Goal: Transaction & Acquisition: Purchase product/service

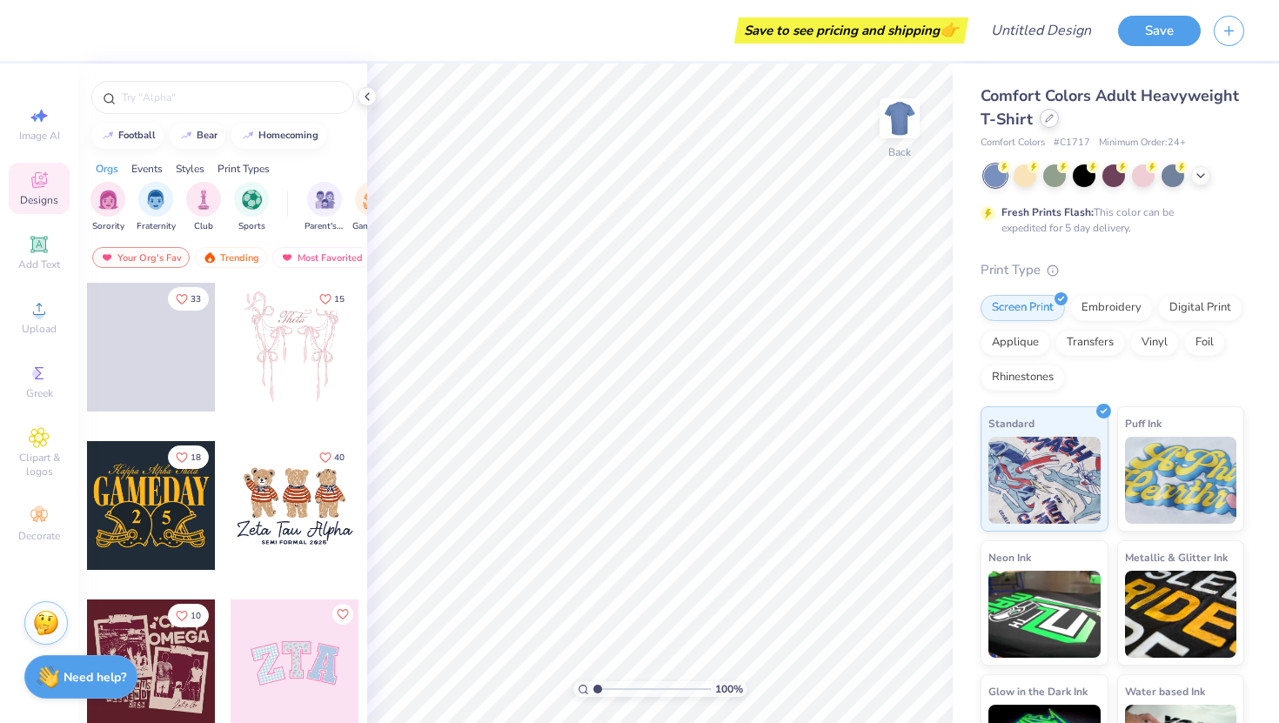
click at [1052, 115] on icon at bounding box center [1049, 118] width 9 height 9
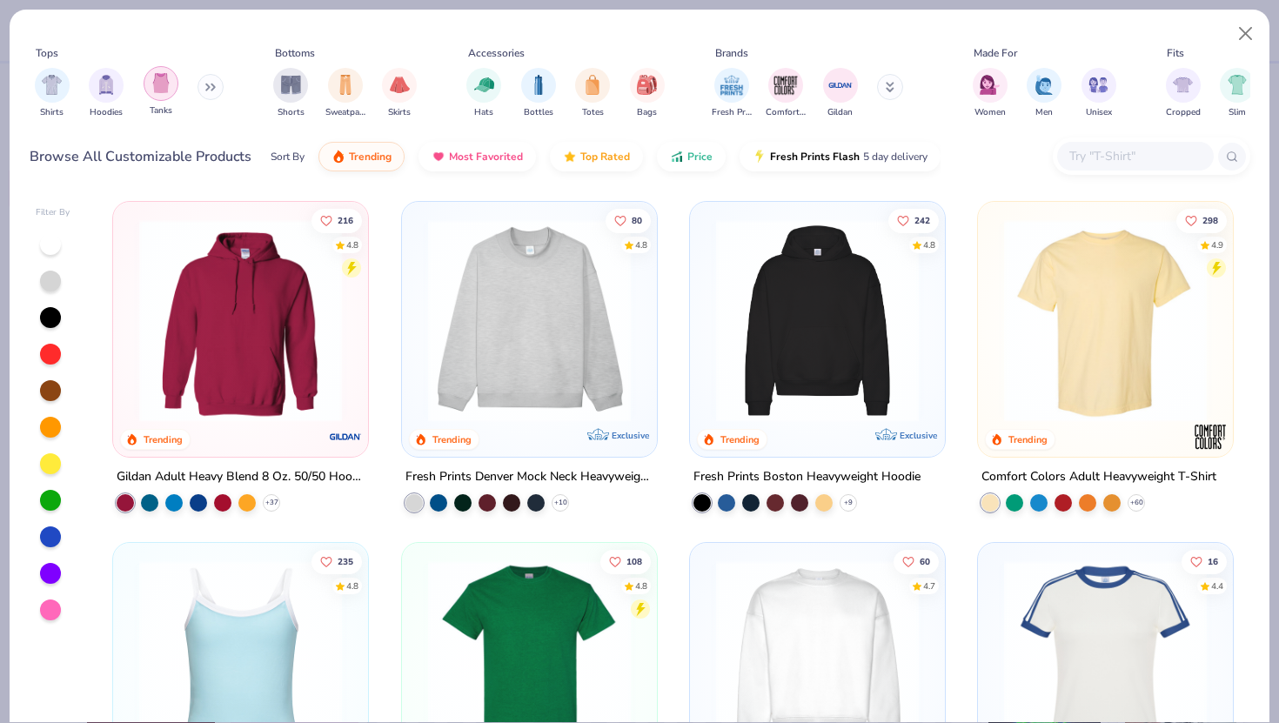
click at [166, 77] on img "filter for Tanks" at bounding box center [160, 83] width 19 height 20
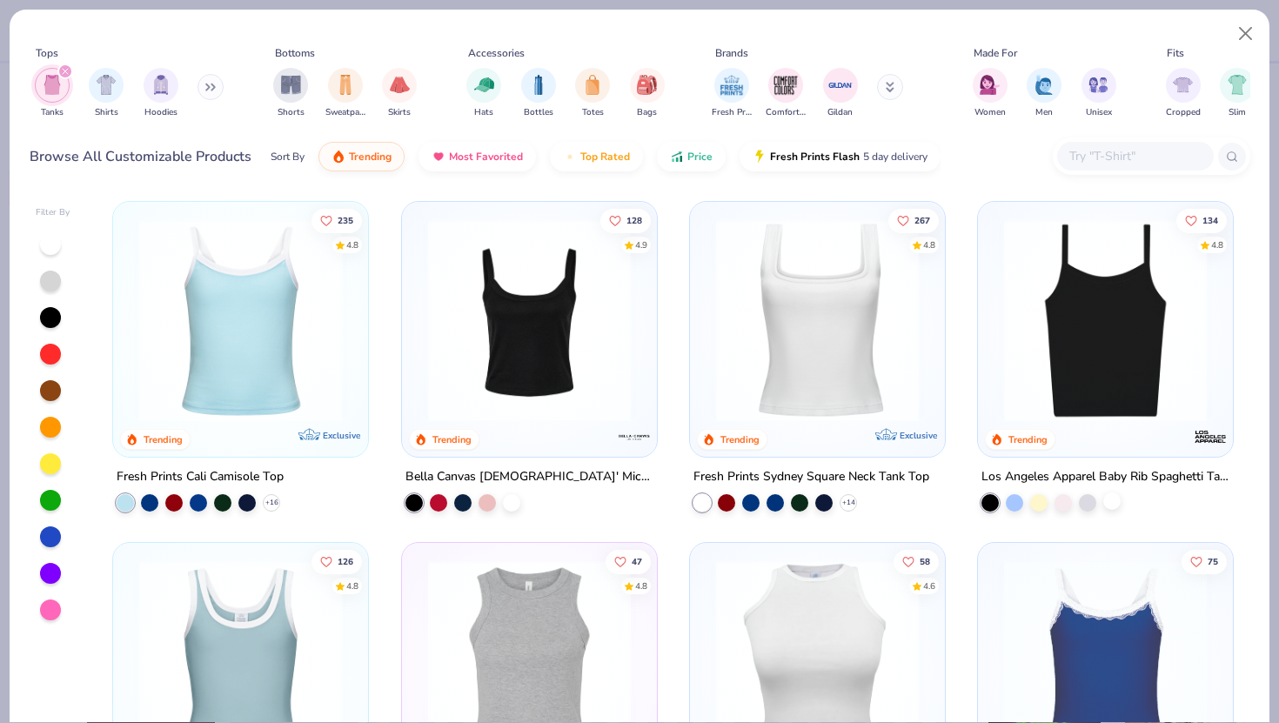
click at [1114, 507] on div at bounding box center [1111, 501] width 17 height 17
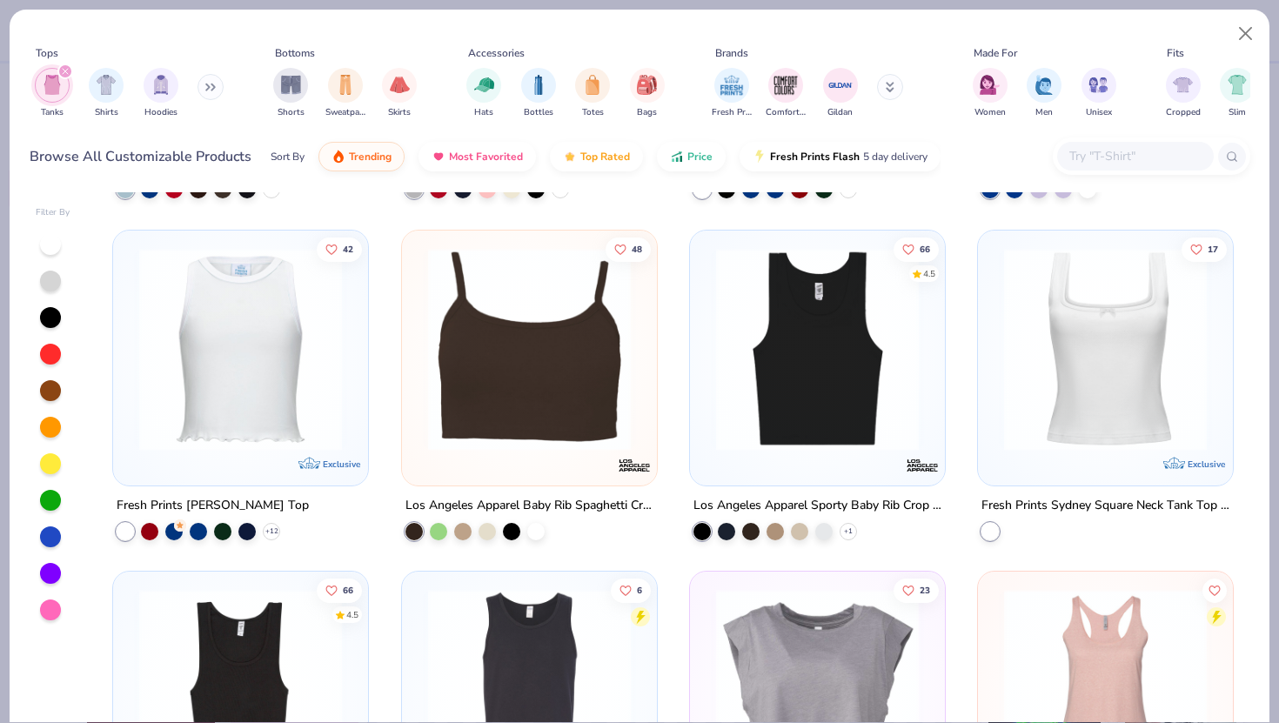
scroll to position [654, 0]
click at [1131, 423] on img at bounding box center [1106, 349] width 220 height 203
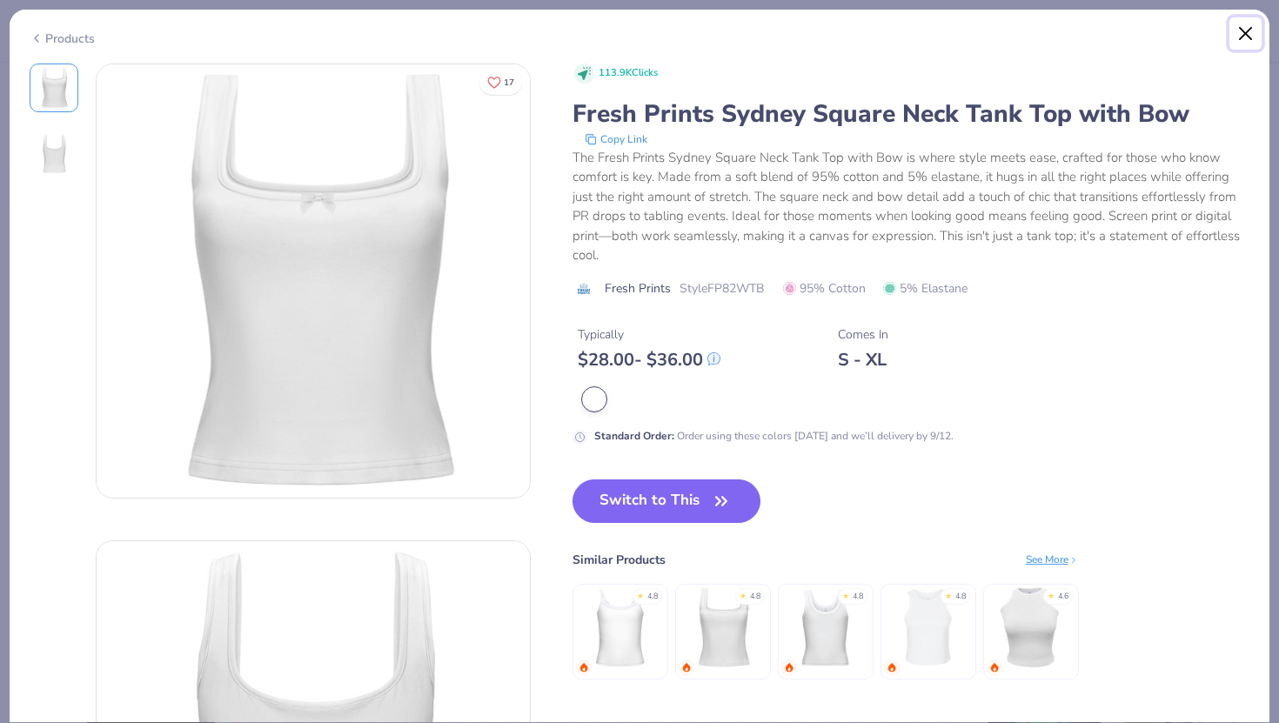
click at [1249, 30] on button "Close" at bounding box center [1246, 33] width 33 height 33
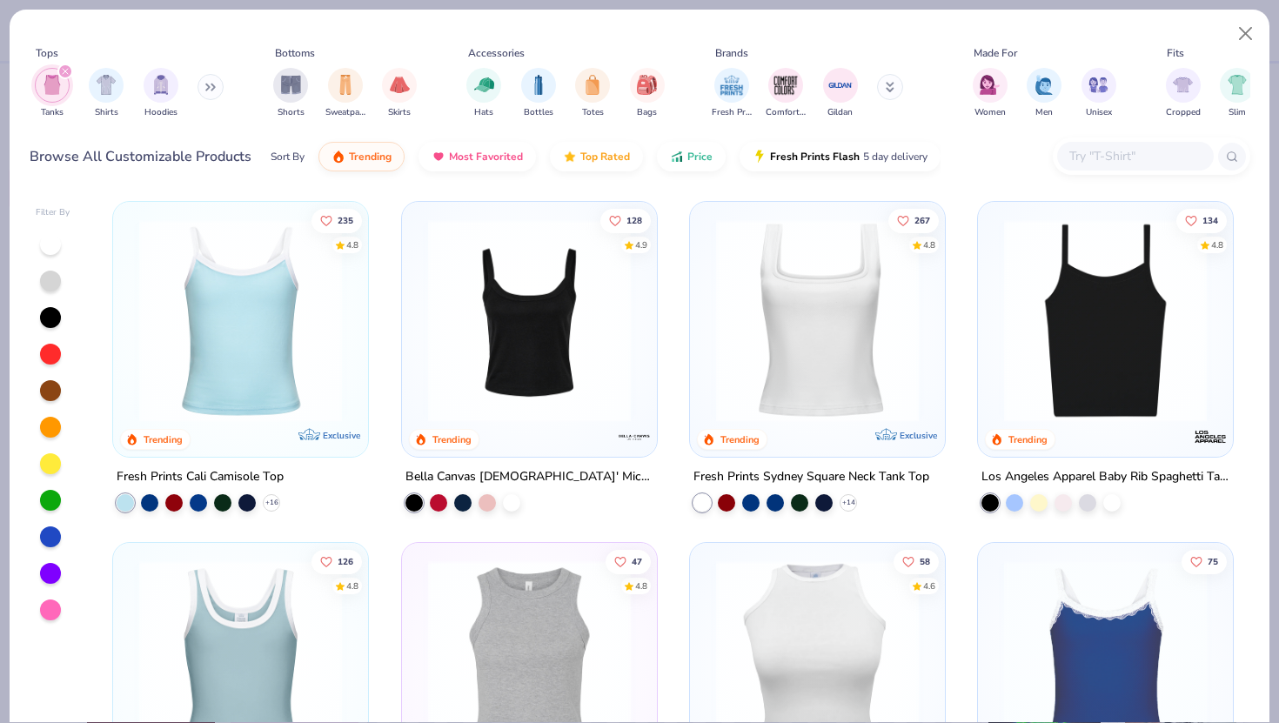
click at [1116, 397] on img at bounding box center [1106, 320] width 220 height 203
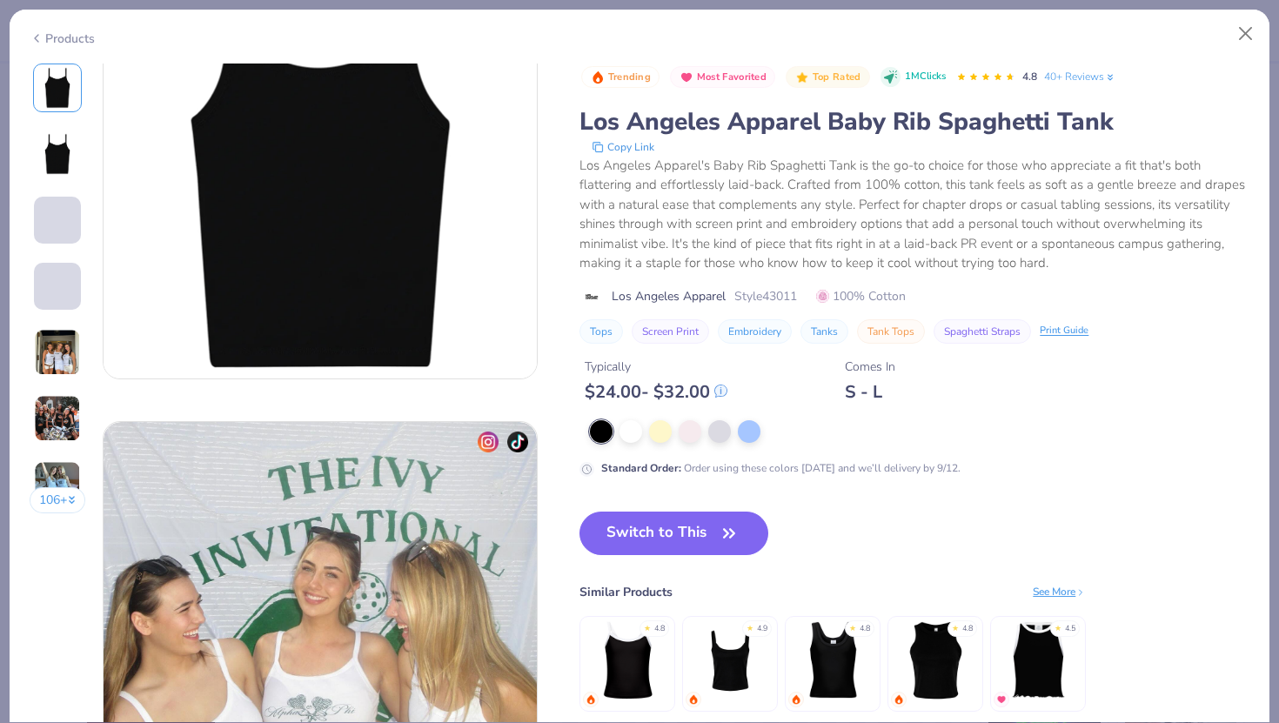
scroll to position [106, 0]
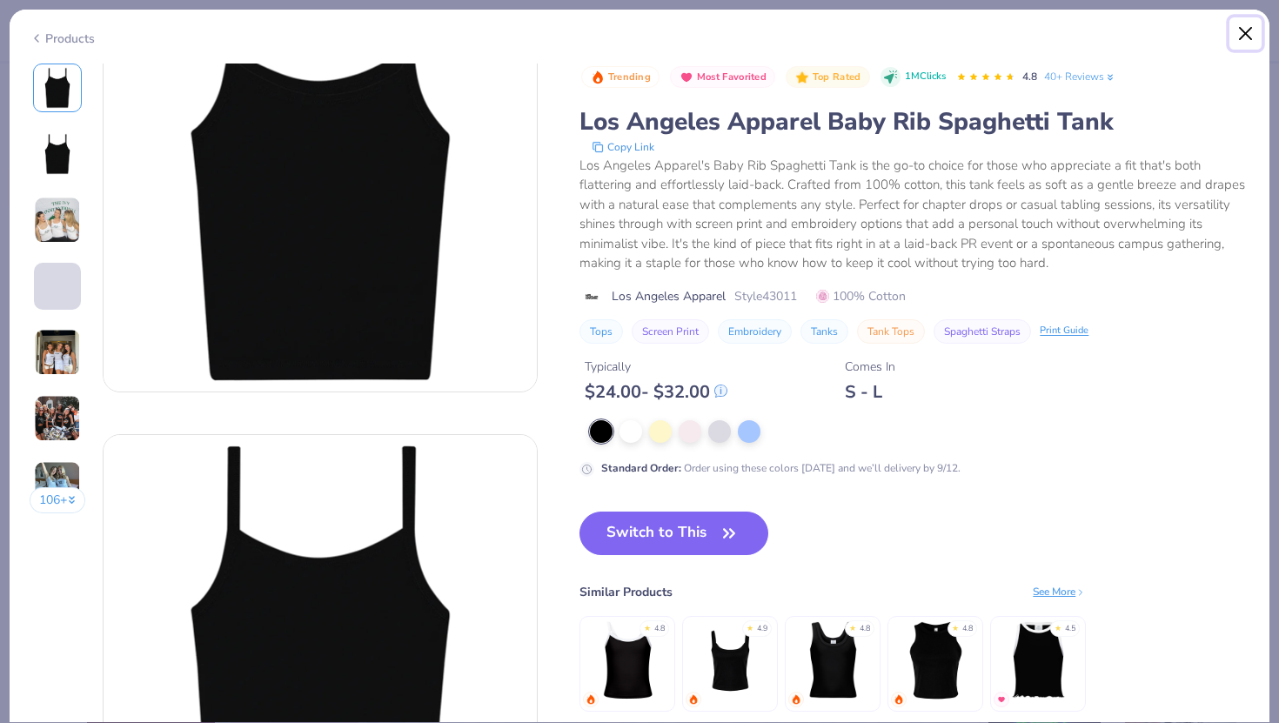
click at [1244, 35] on button "Close" at bounding box center [1246, 33] width 33 height 33
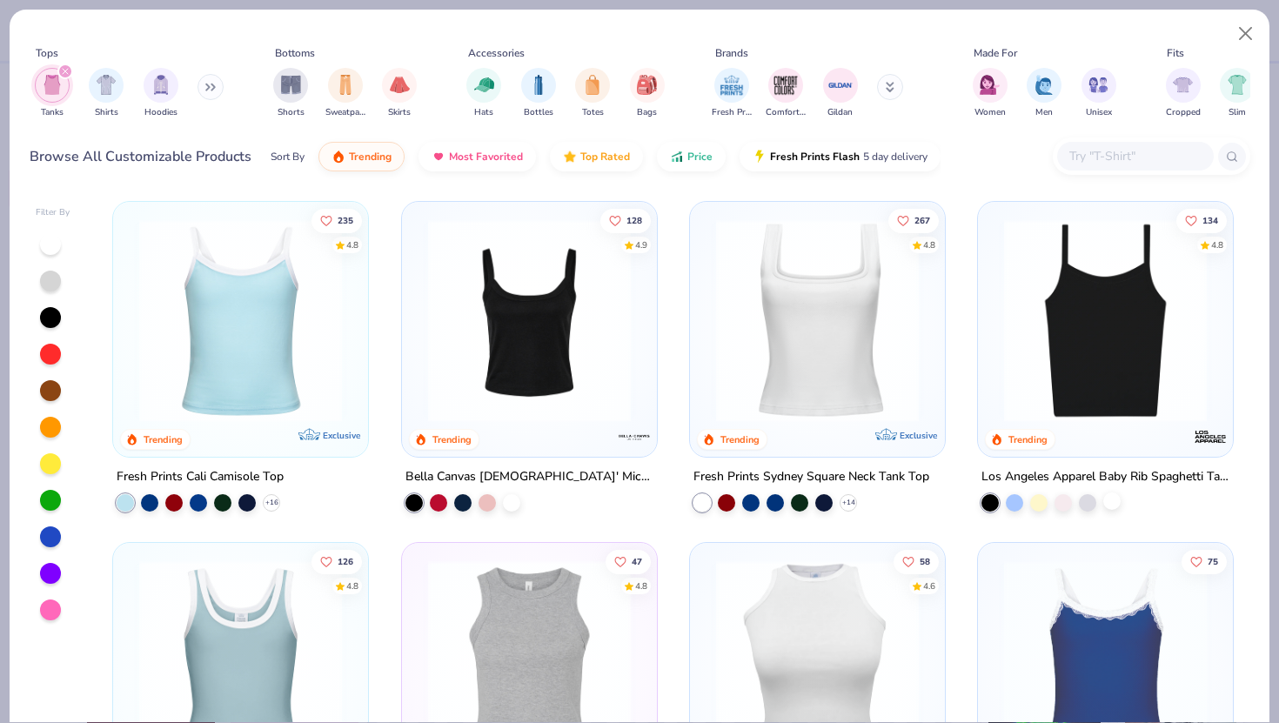
click at [1116, 498] on div at bounding box center [1111, 501] width 17 height 17
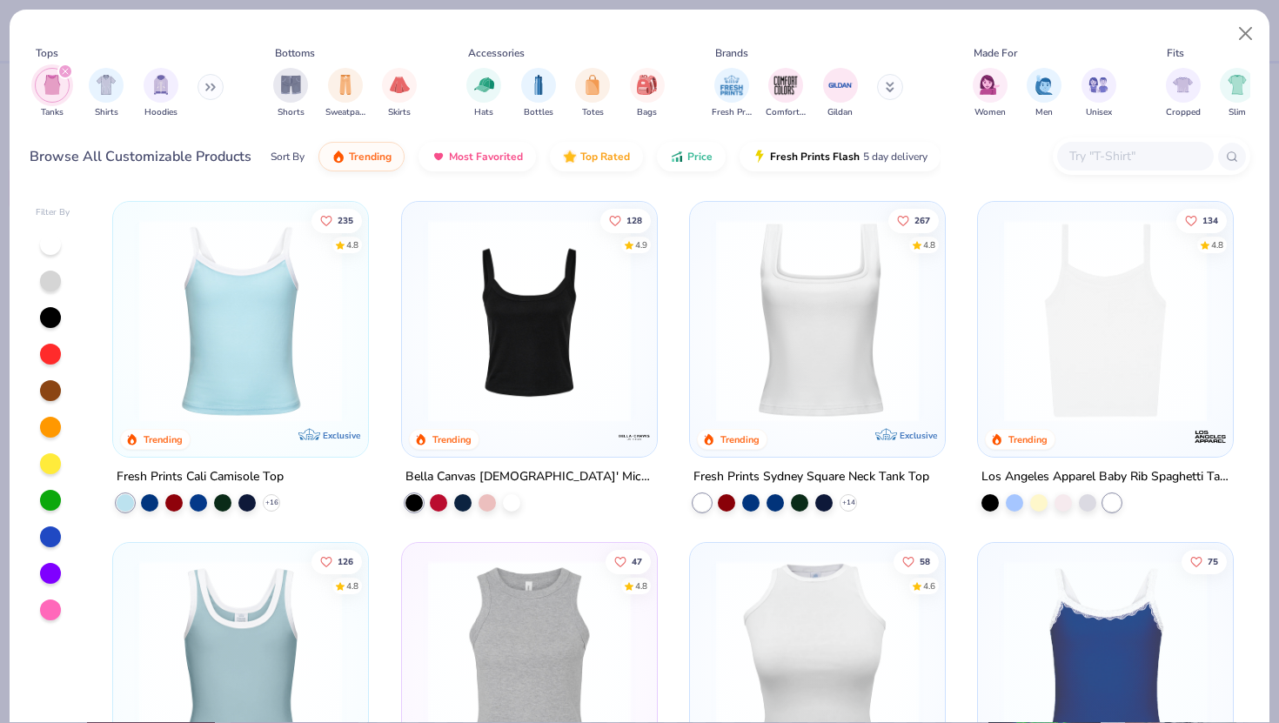
click at [1110, 273] on img at bounding box center [1106, 320] width 220 height 203
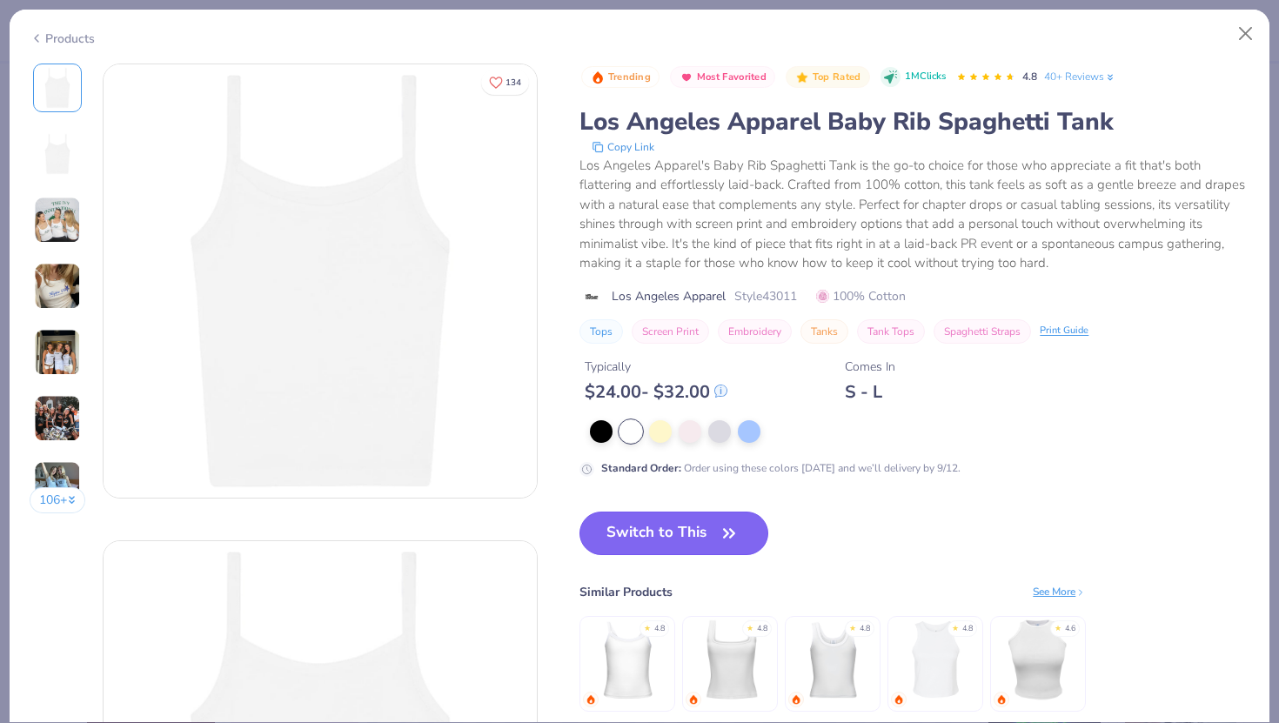
click at [683, 531] on button "Switch to This" at bounding box center [674, 534] width 189 height 44
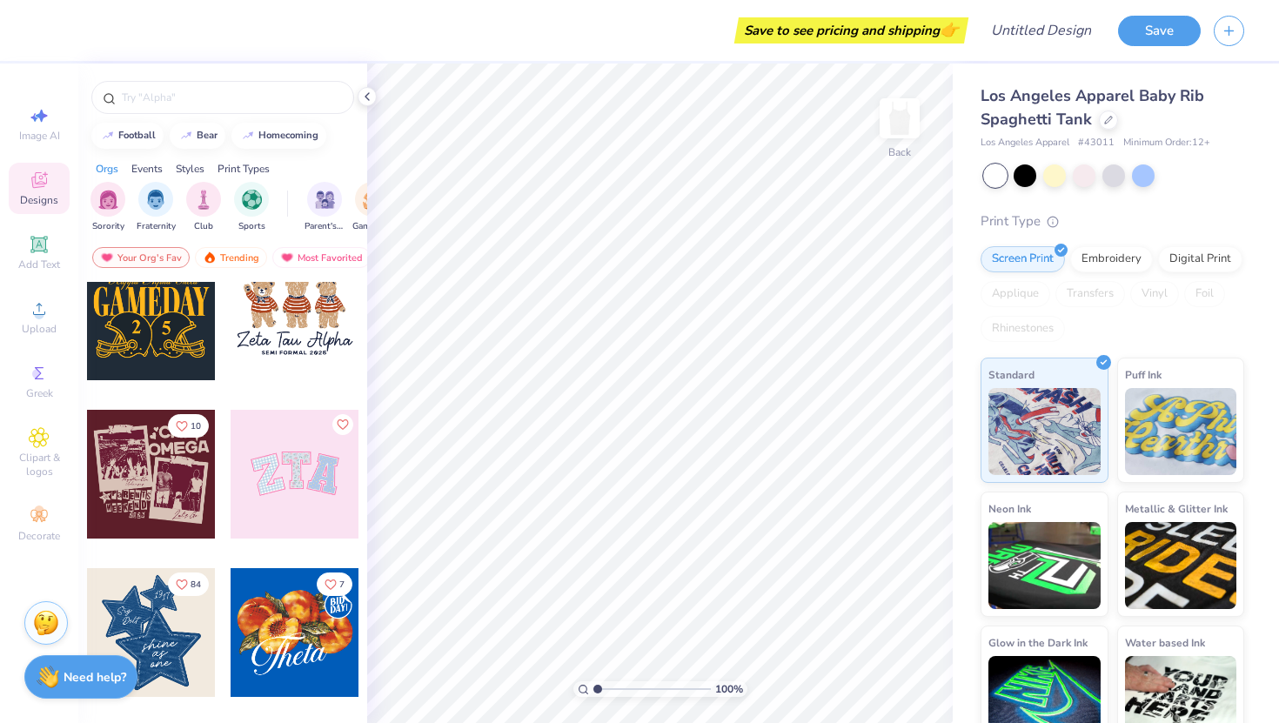
scroll to position [195, 0]
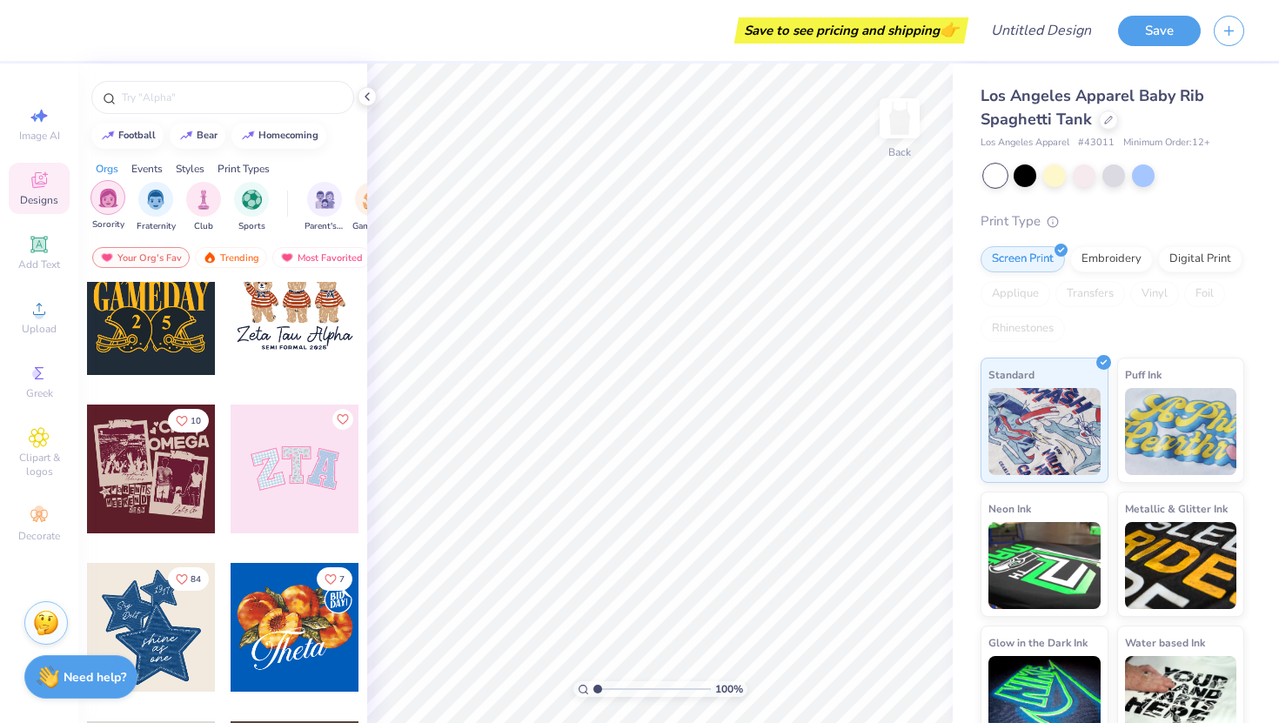
click at [104, 195] on img "filter for Sorority" at bounding box center [108, 198] width 20 height 20
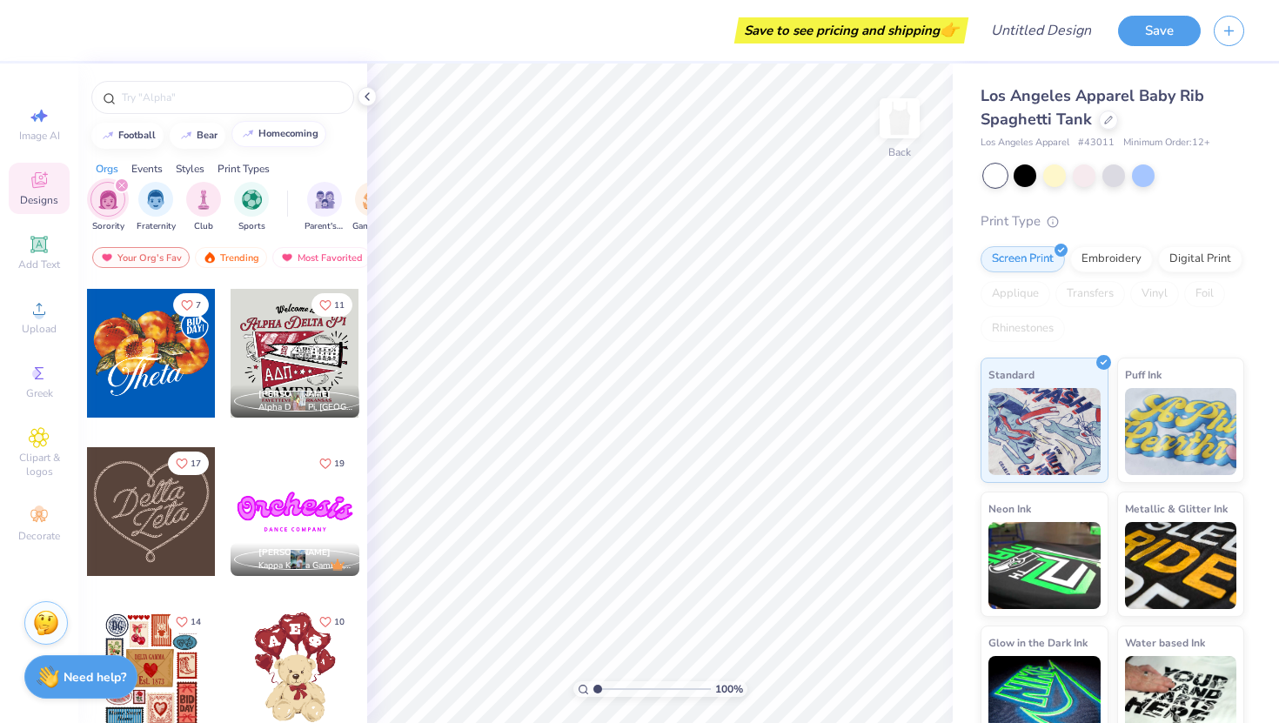
scroll to position [426, 0]
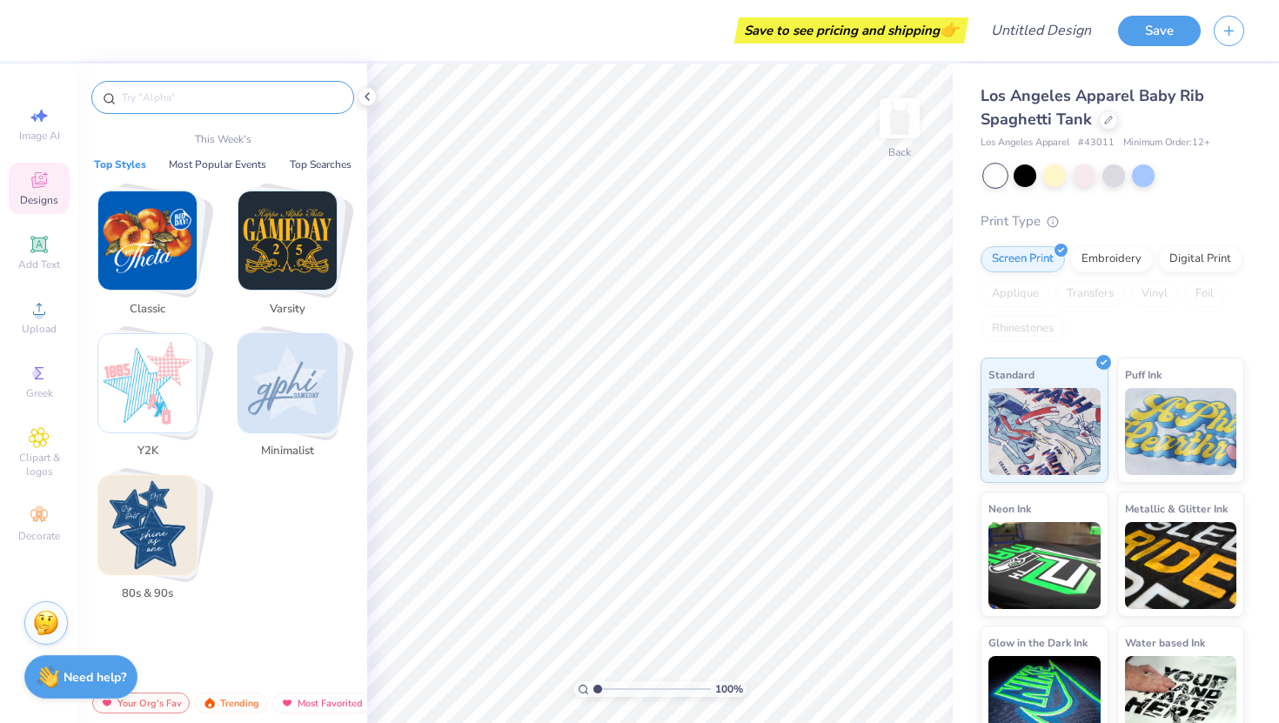
click at [237, 104] on input "text" at bounding box center [231, 97] width 223 height 17
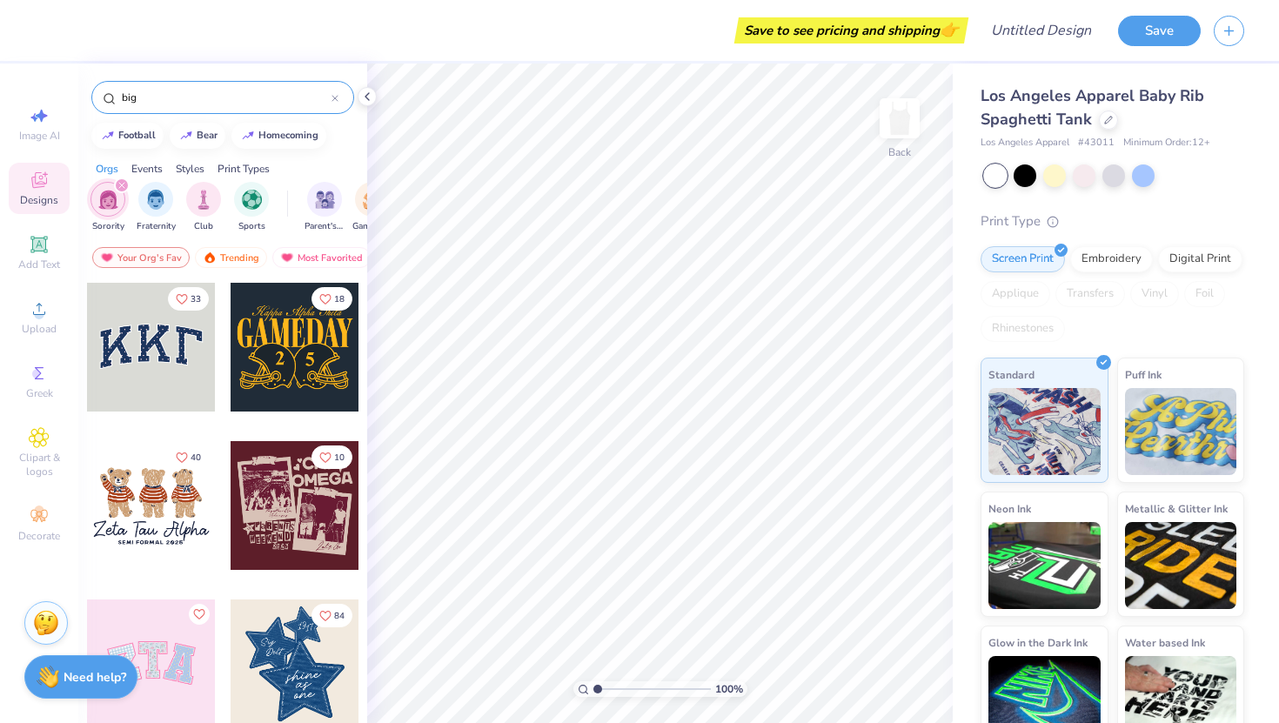
type input "big"
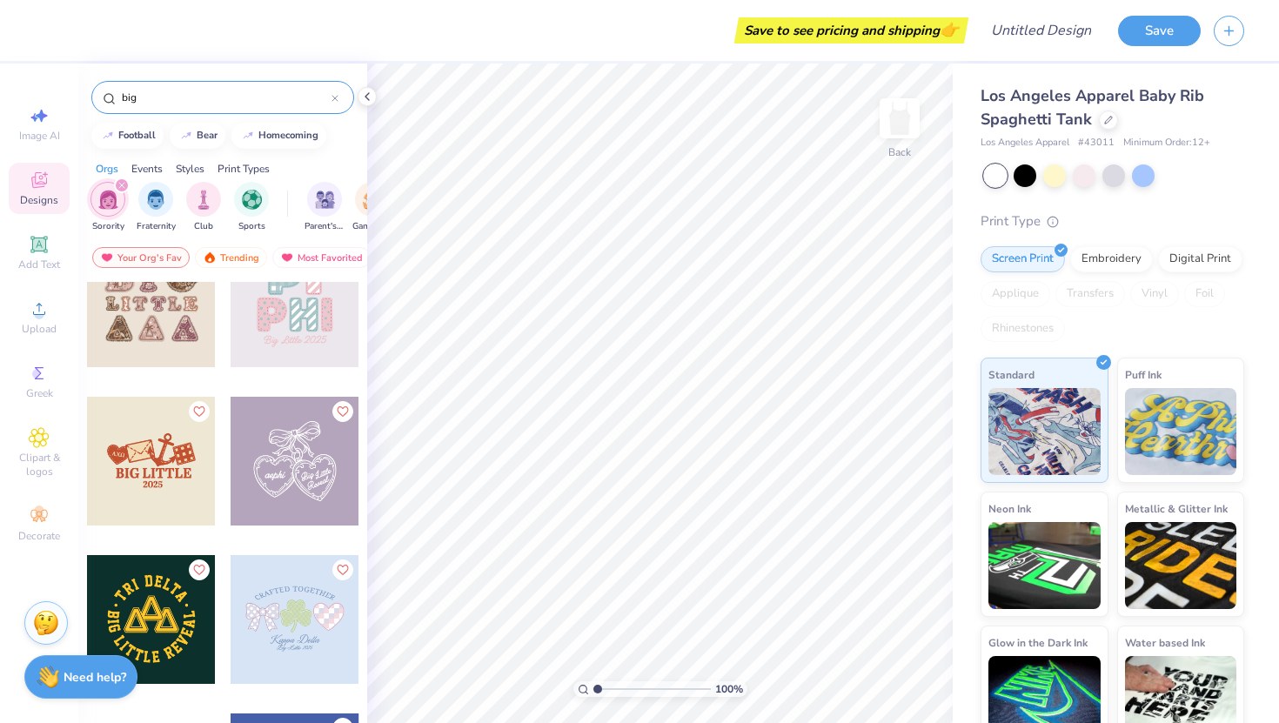
scroll to position [2735, 0]
click at [42, 251] on icon at bounding box center [39, 244] width 21 height 21
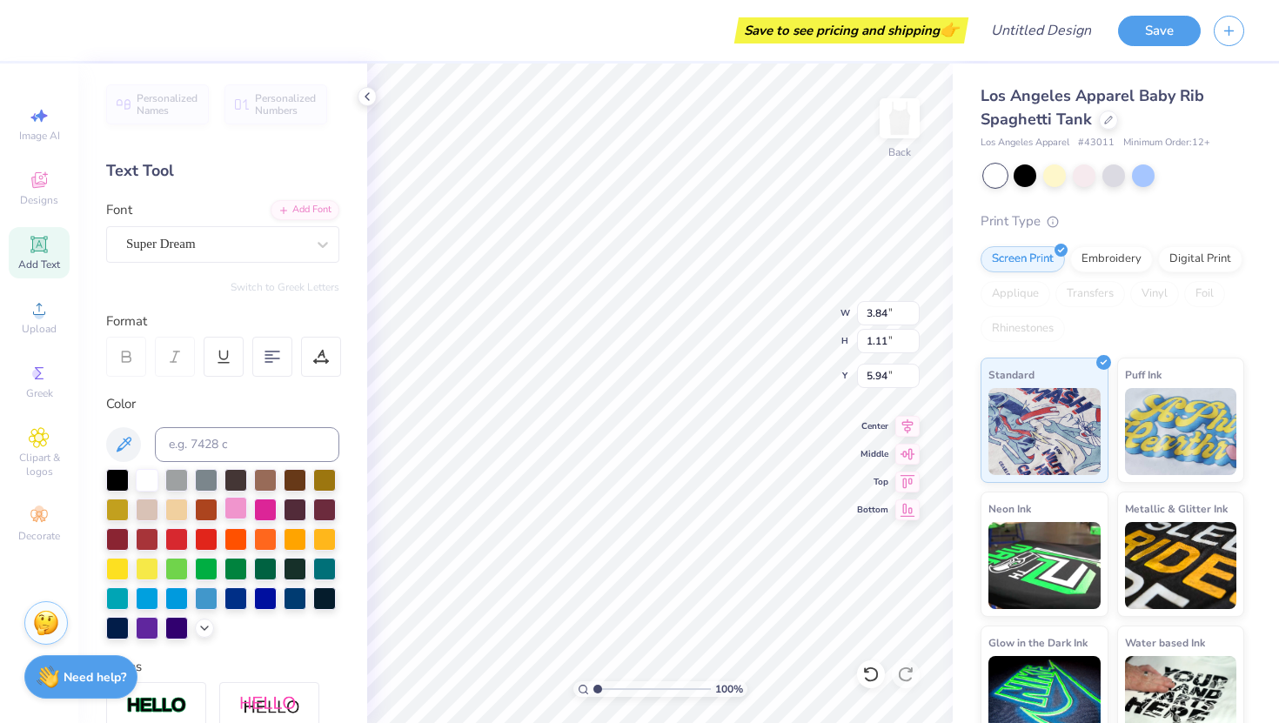
click at [233, 506] on div at bounding box center [236, 508] width 23 height 23
type textarea "Big"
type input "2.14"
click at [43, 468] on span "Clipart & logos" at bounding box center [39, 465] width 61 height 28
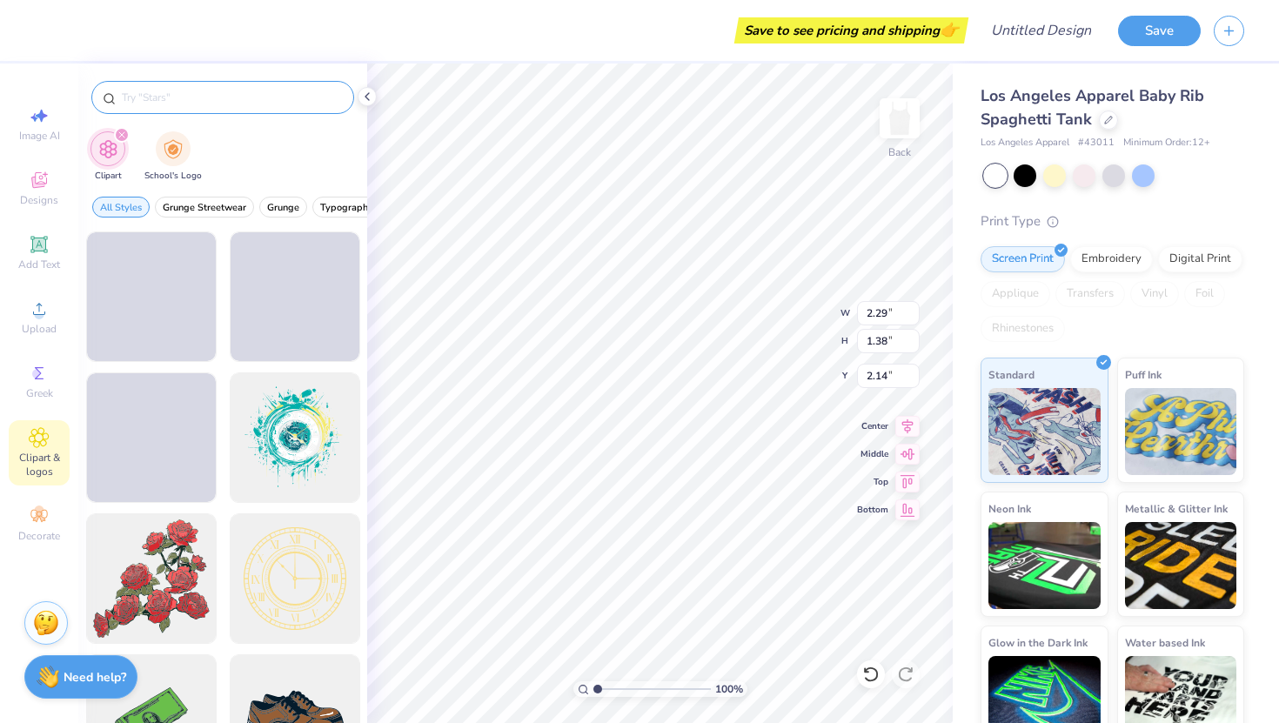
click at [216, 97] on input "text" at bounding box center [231, 97] width 223 height 17
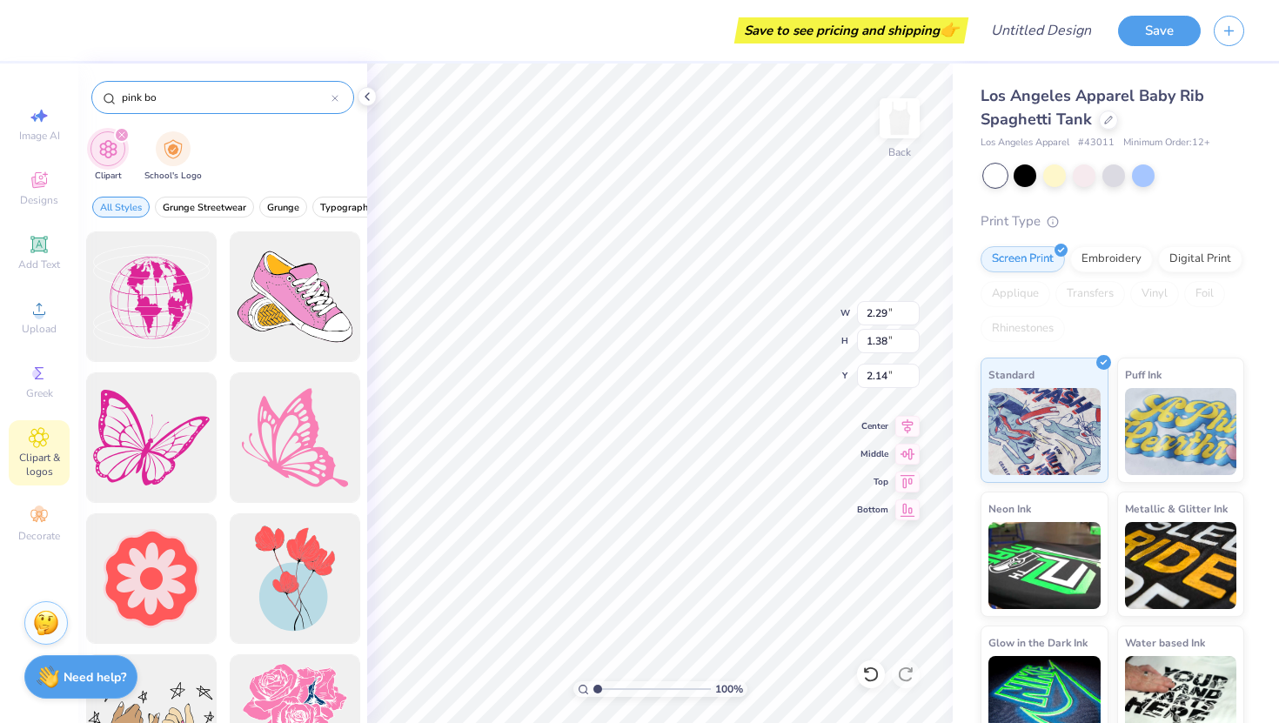
type input "pink bow"
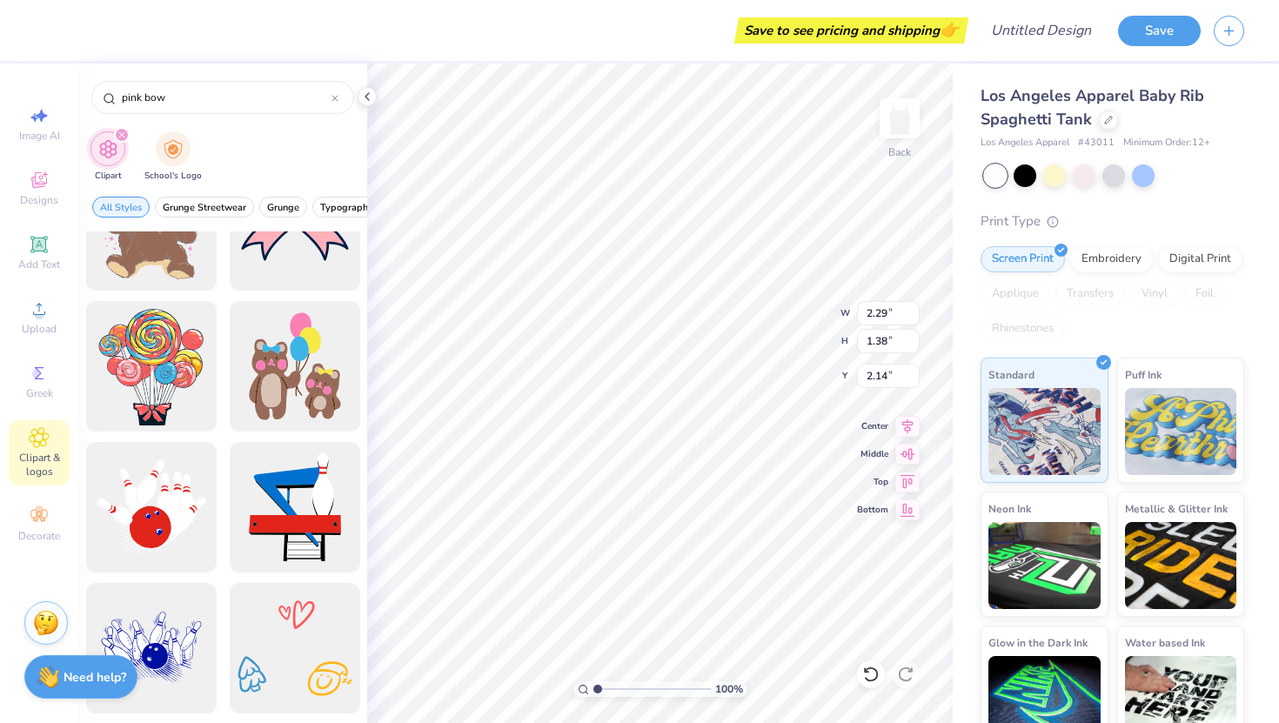
scroll to position [0, 0]
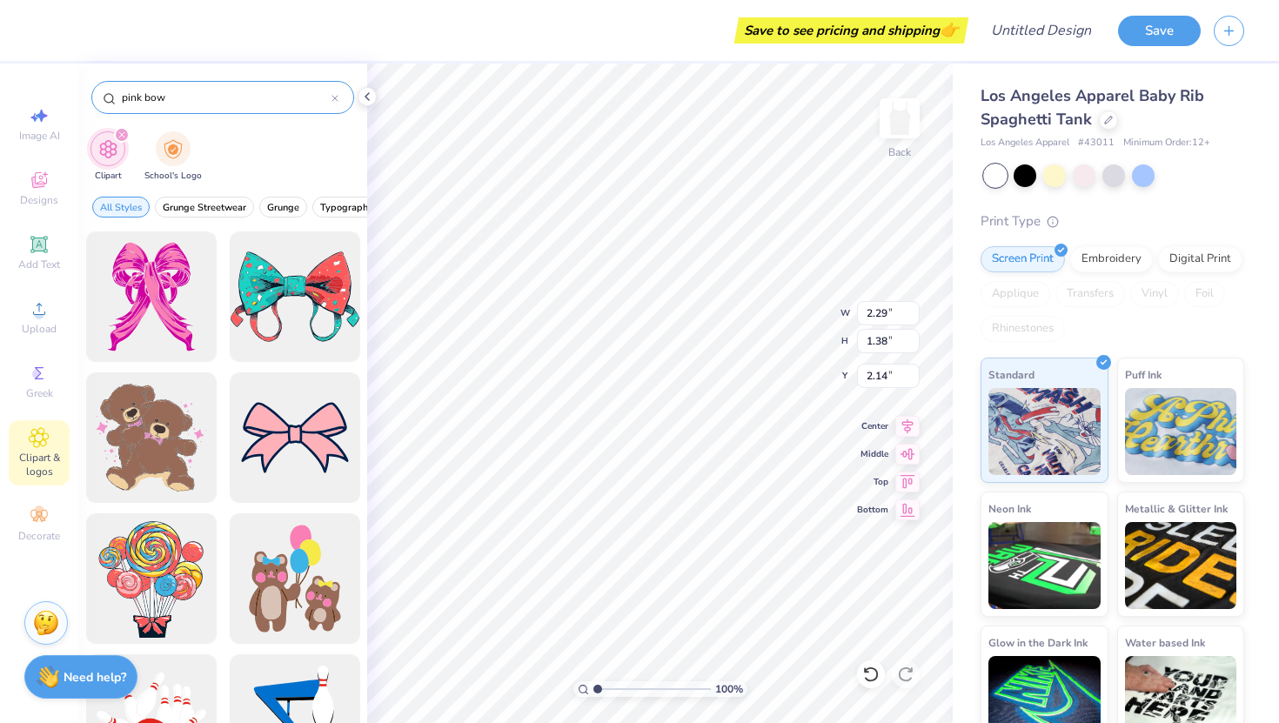
drag, startPoint x: 198, startPoint y: 94, endPoint x: 118, endPoint y: 91, distance: 80.1
click at [117, 91] on div "pink bow" at bounding box center [222, 97] width 263 height 33
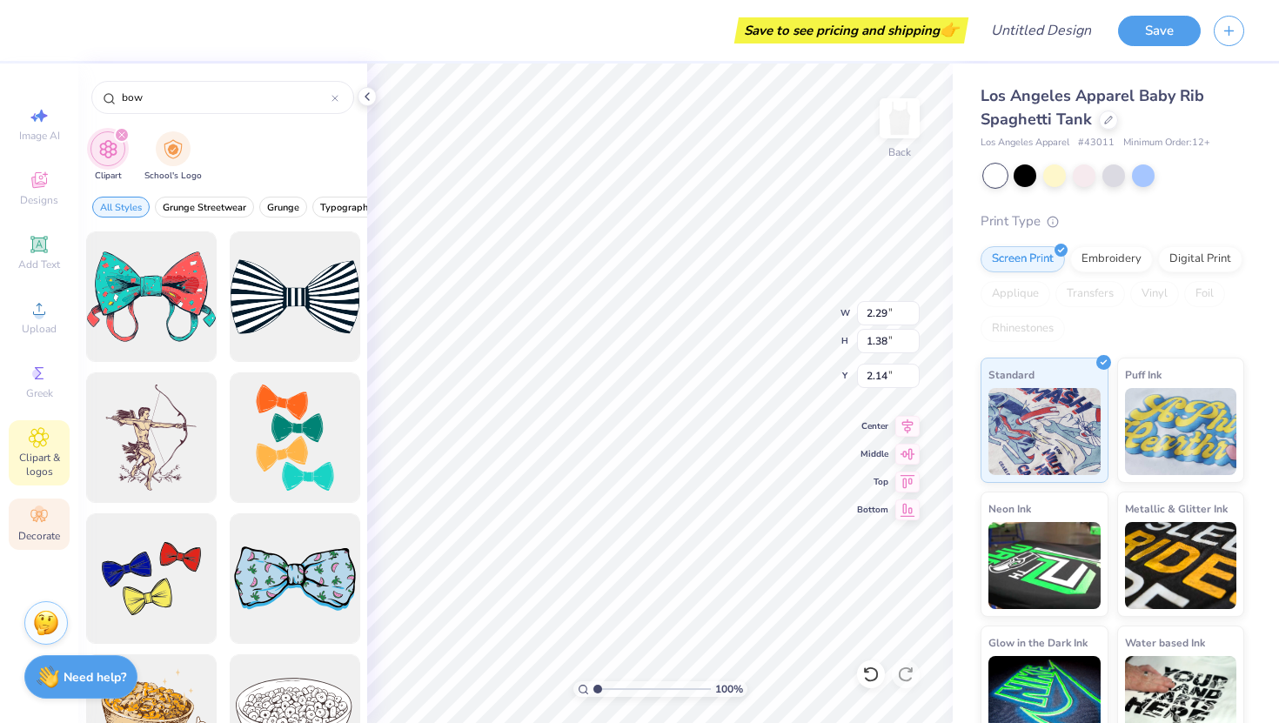
type input "bow"
click at [52, 530] on span "Decorate" at bounding box center [39, 536] width 42 height 14
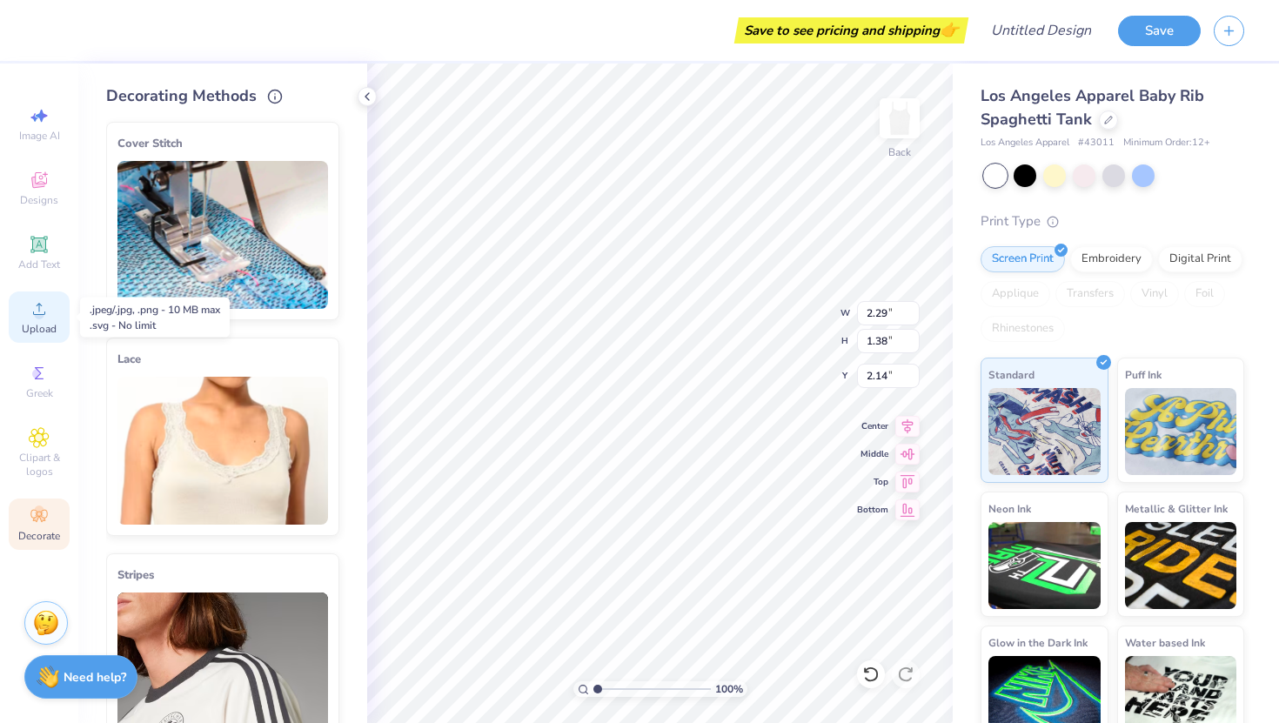
click at [37, 322] on span "Upload" at bounding box center [39, 329] width 35 height 14
click at [49, 183] on icon at bounding box center [39, 180] width 21 height 21
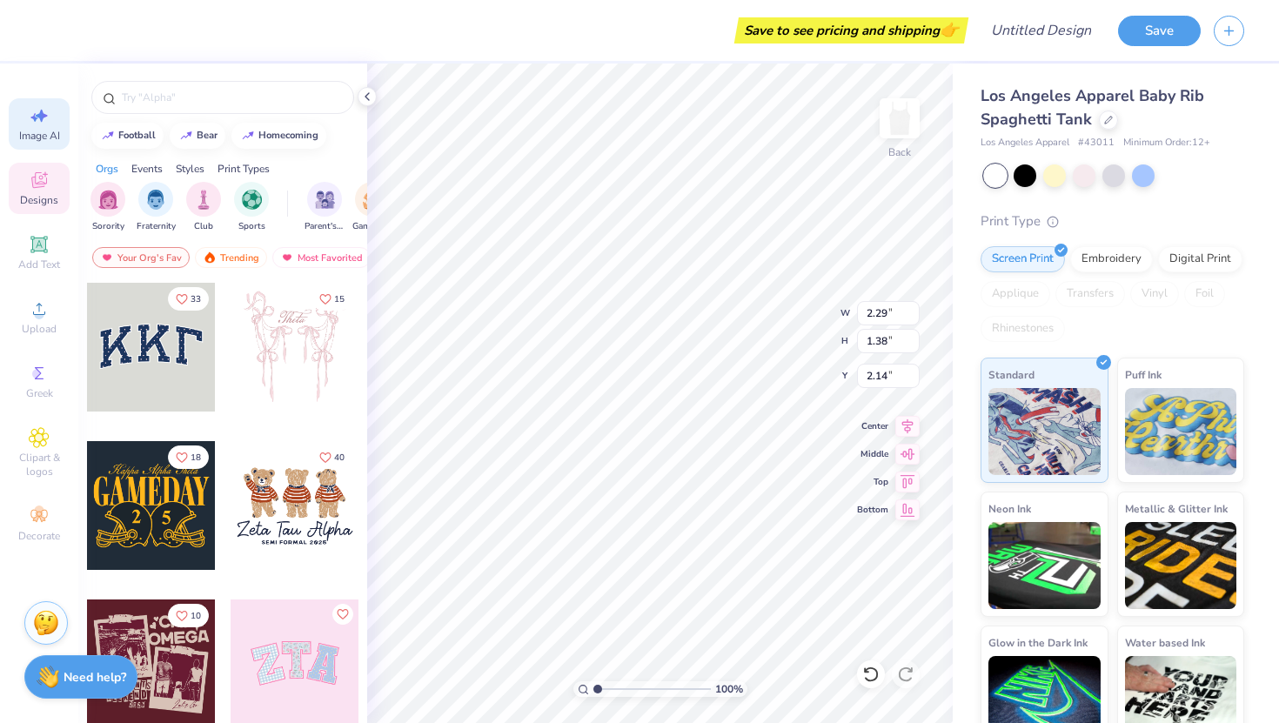
click at [56, 113] on div "Image AI" at bounding box center [39, 123] width 61 height 51
select select "4"
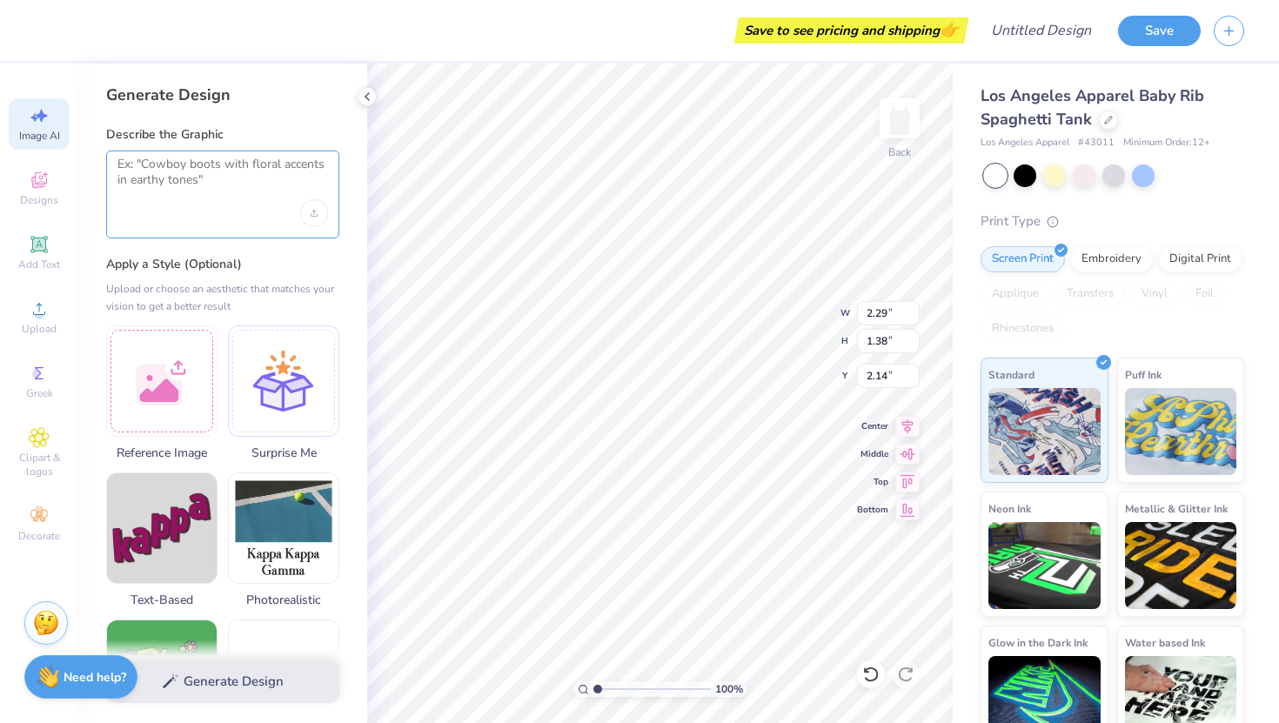
click at [227, 187] on textarea at bounding box center [222, 179] width 211 height 44
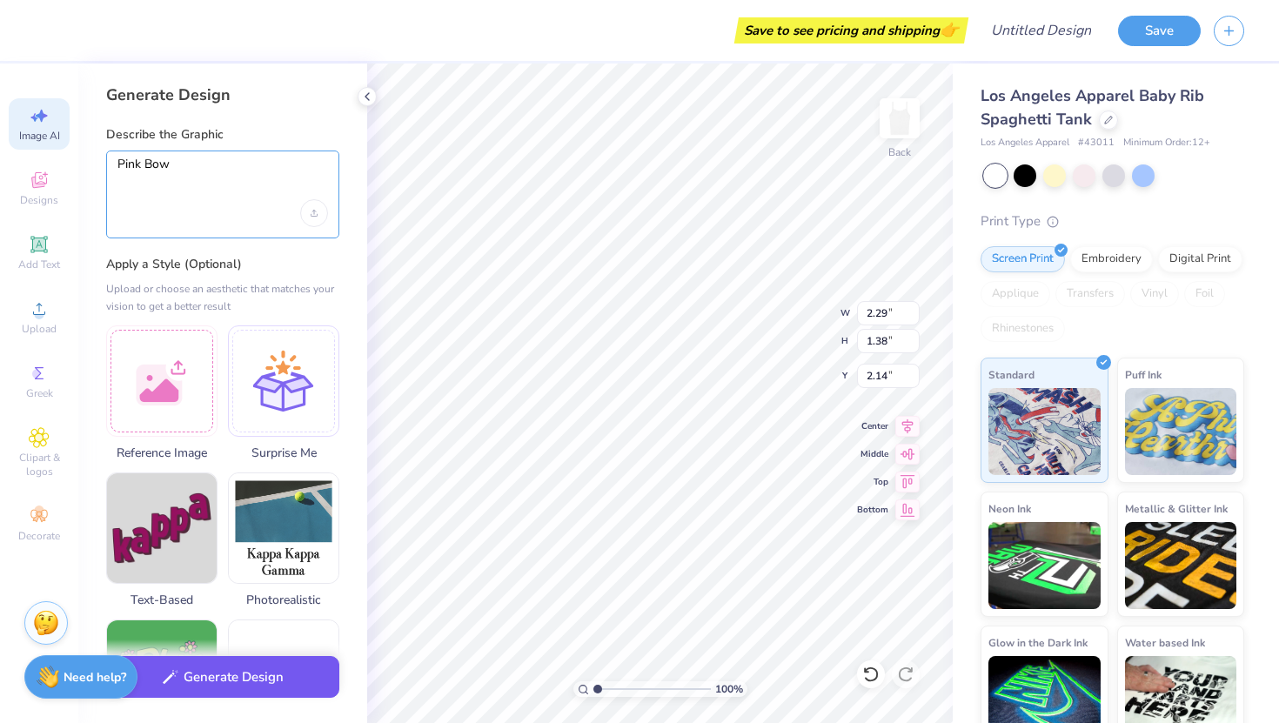
type textarea "Pink Bow"
click at [266, 685] on button "Generate Design" at bounding box center [222, 677] width 233 height 43
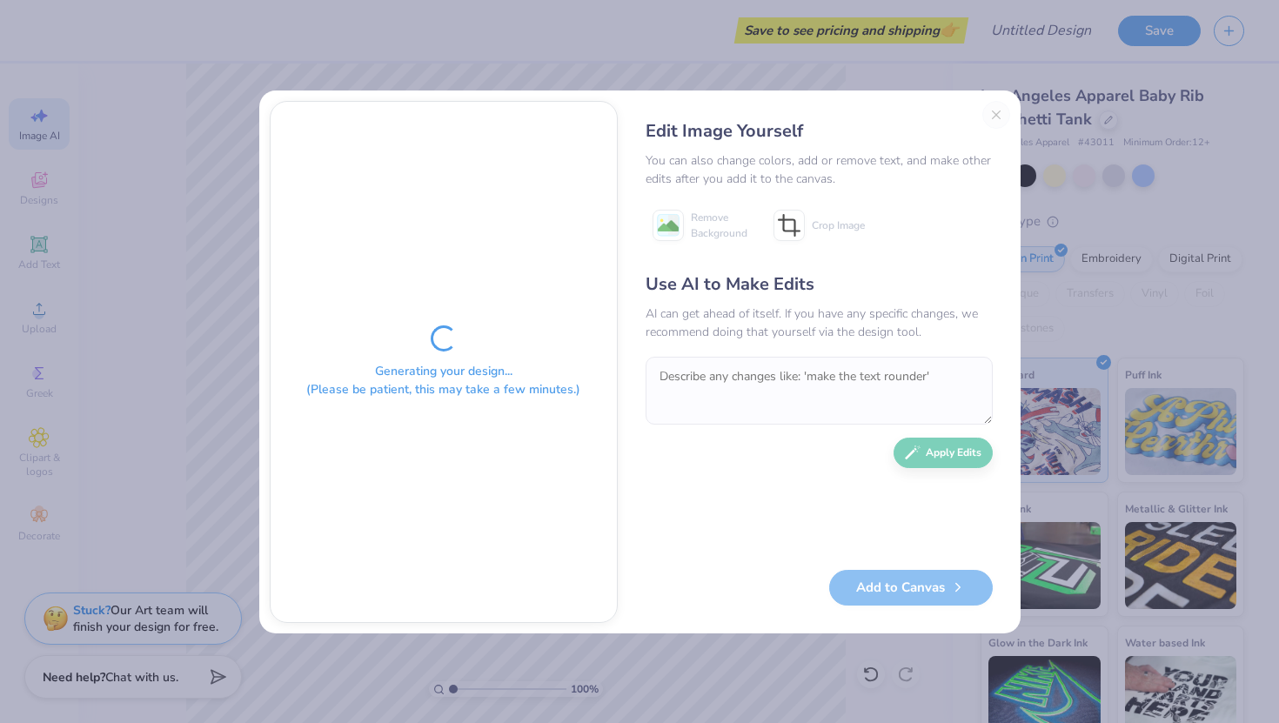
click at [1001, 114] on div "Edit Image Yourself You can also change colors, add or remove text, and make ot…" at bounding box center [819, 362] width 382 height 522
click at [997, 114] on div "Edit Image Yourself You can also change colors, add or remove text, and make ot…" at bounding box center [819, 362] width 382 height 522
click at [1194, 210] on div "Generating your design... (Please be patient, this may take a few minutes.) Edi…" at bounding box center [639, 361] width 1279 height 723
